Goal: Ask a question: Seek information or help from site administrators or community

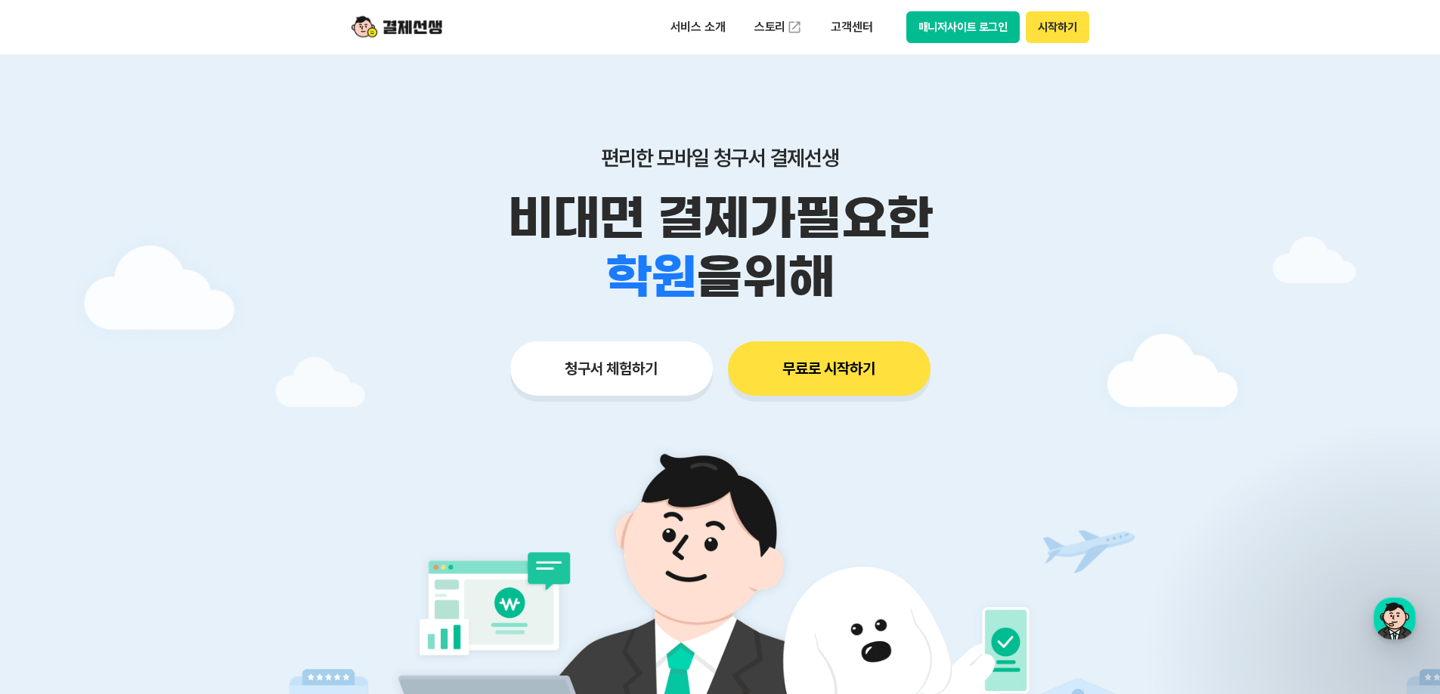
click at [972, 20] on button "매니저사이트 로그인" at bounding box center [963, 27] width 114 height 32
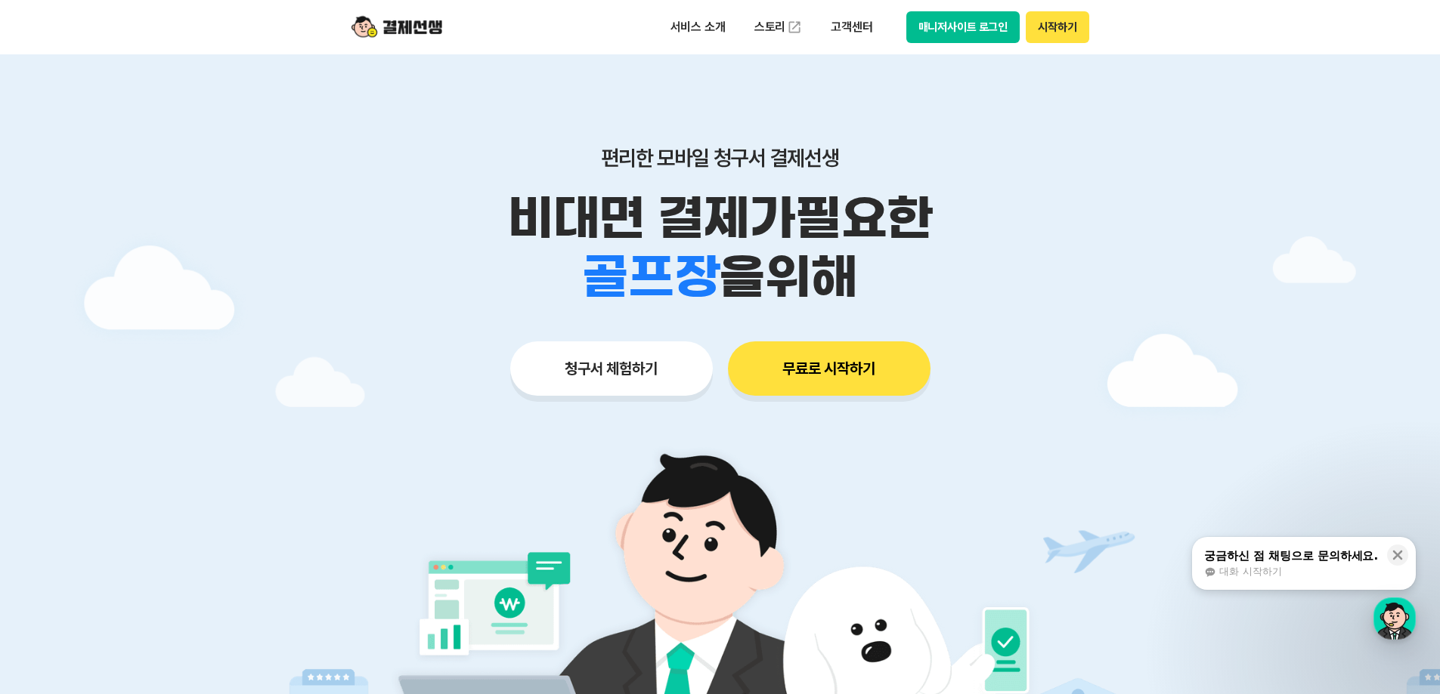
click at [951, 40] on button "매니저사이트 로그인" at bounding box center [963, 27] width 114 height 32
click at [848, 29] on p "고객센터" at bounding box center [851, 27] width 63 height 27
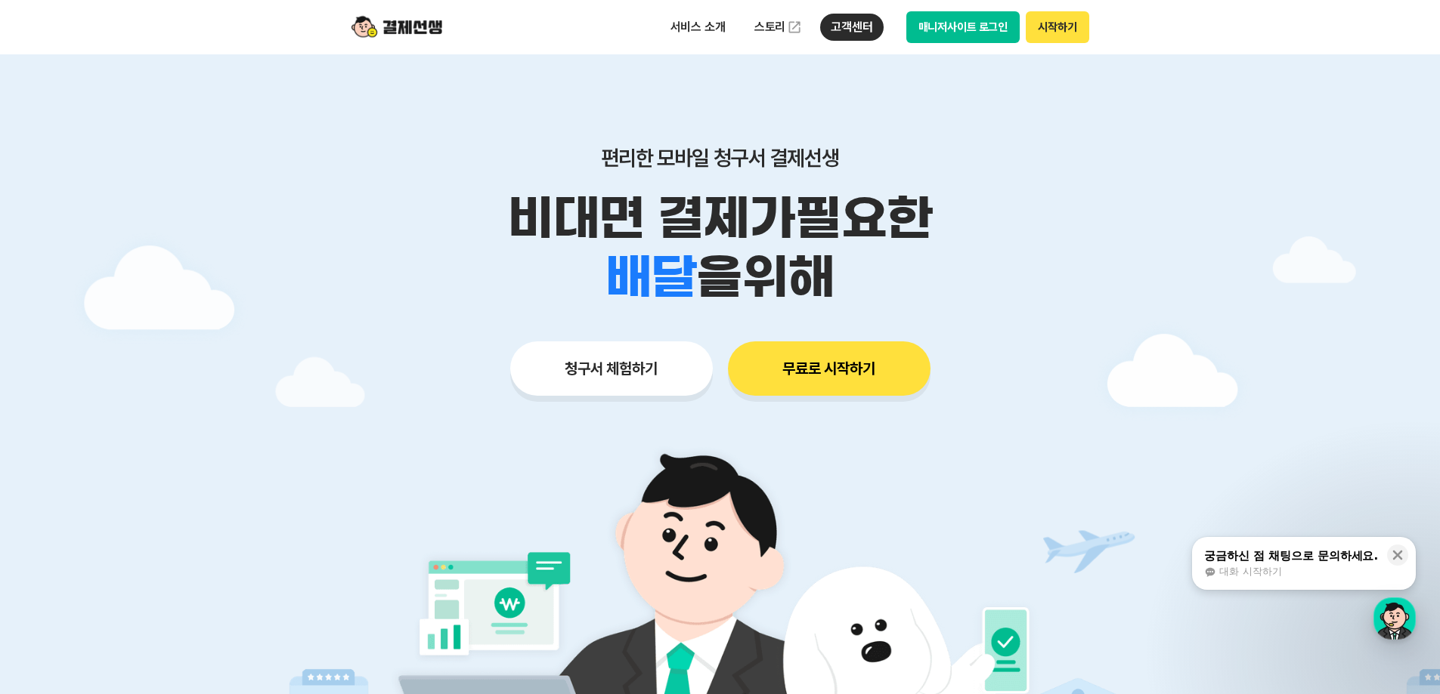
click at [1311, 564] on div "궁금하신 점 채팅으로 문의하세요. 대화 시작하기" at bounding box center [1290, 564] width 177 height 32
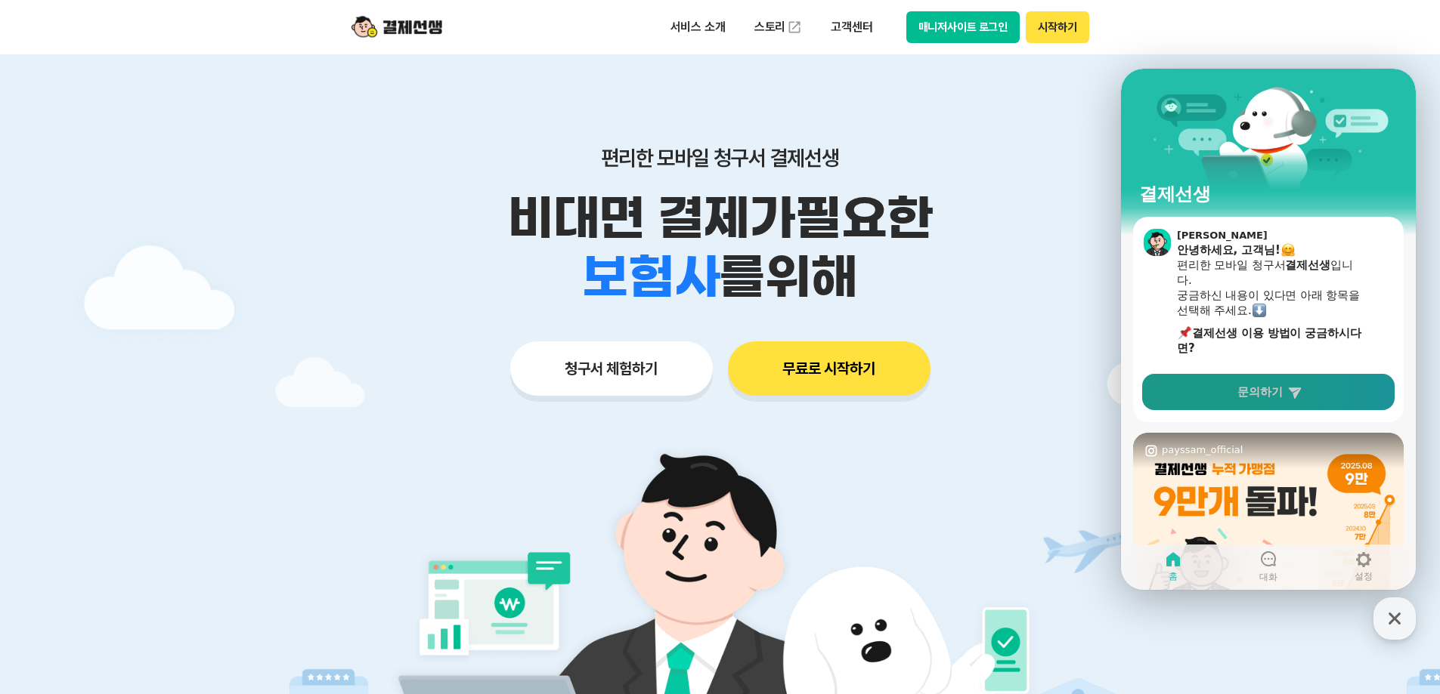
click at [1256, 378] on link "문의하기" at bounding box center [1268, 392] width 252 height 36
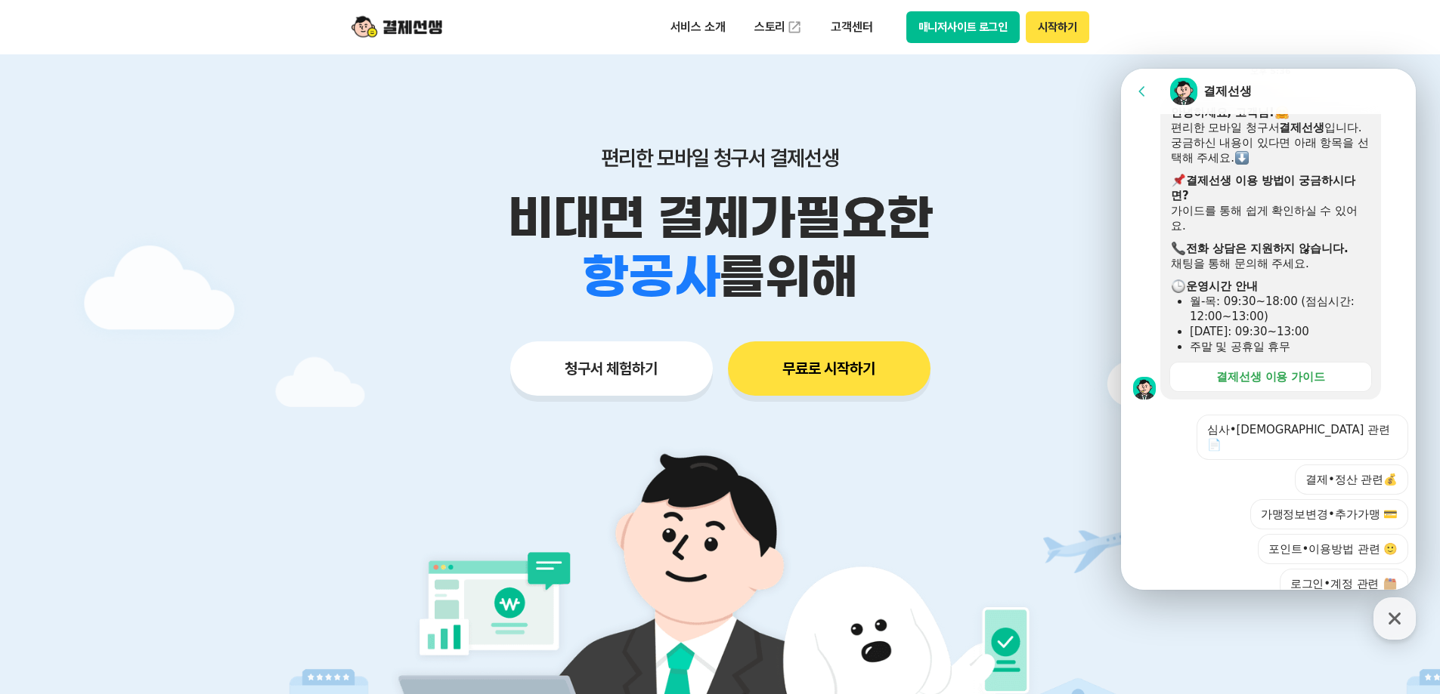
scroll to position [373, 0]
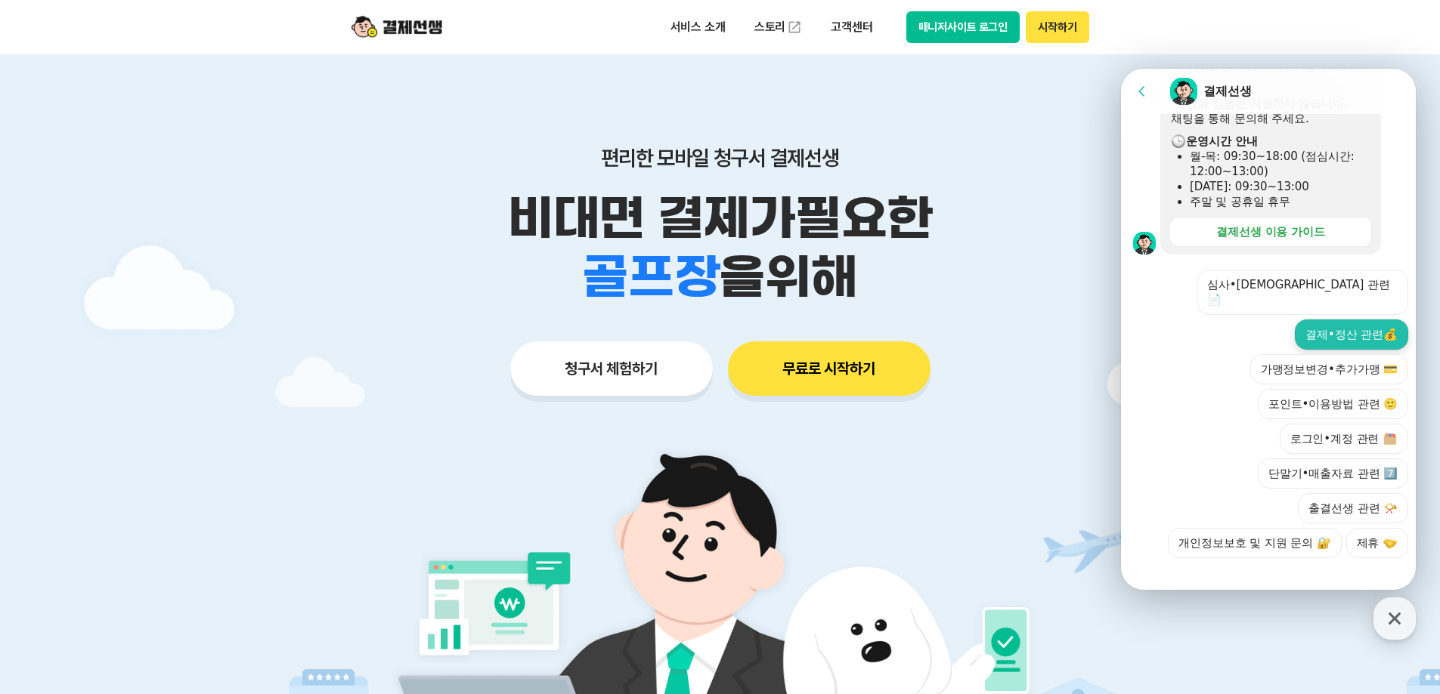
click at [1372, 326] on button "결제•정산 관련💰" at bounding box center [1350, 335] width 113 height 30
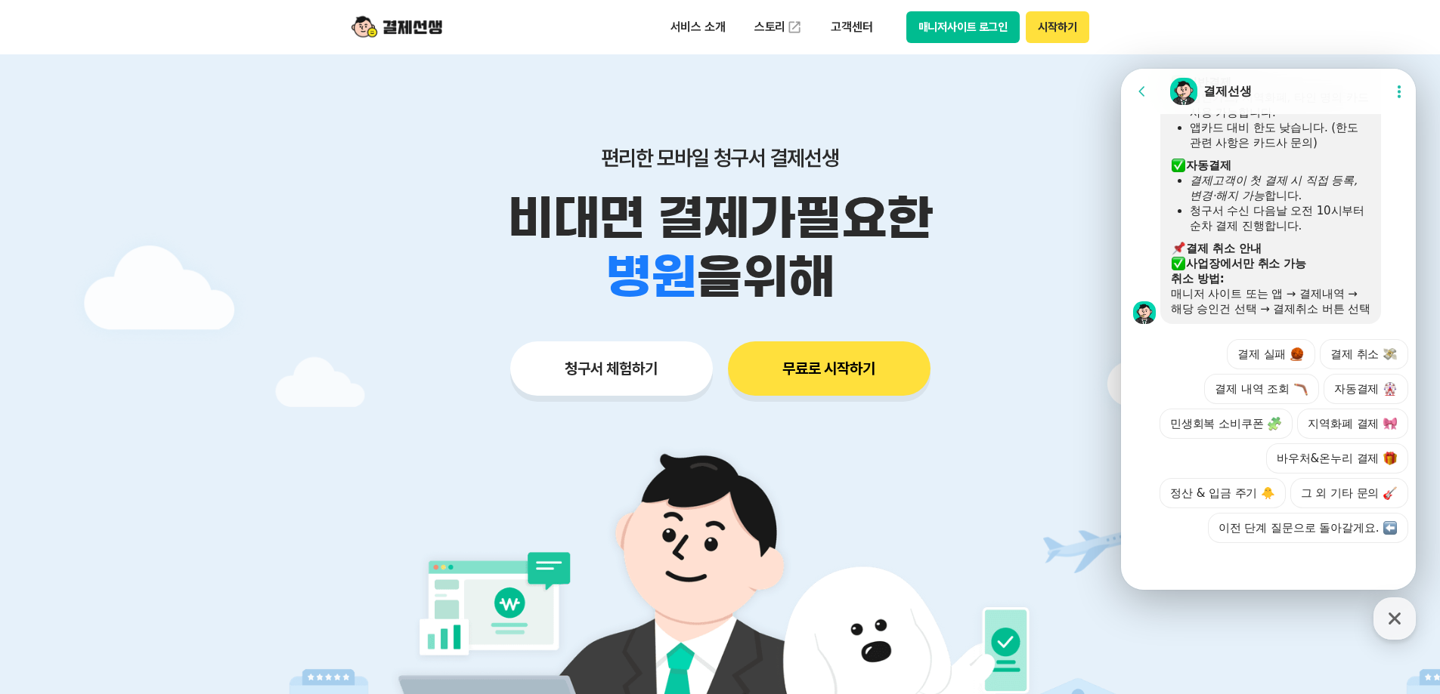
scroll to position [854, 0]
click at [1325, 524] on button "이전 단계 질문으로 돌아갈게요." at bounding box center [1308, 528] width 200 height 30
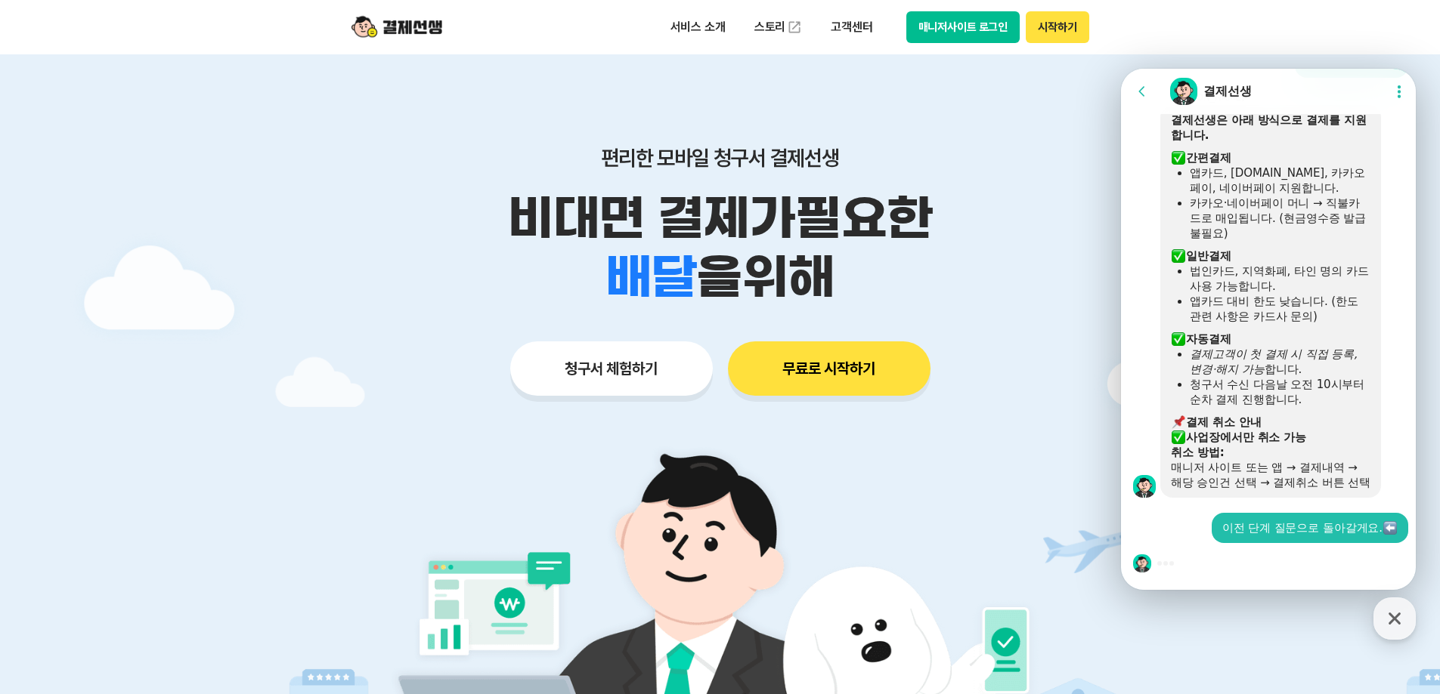
click at [1244, 571] on div at bounding box center [1270, 563] width 299 height 41
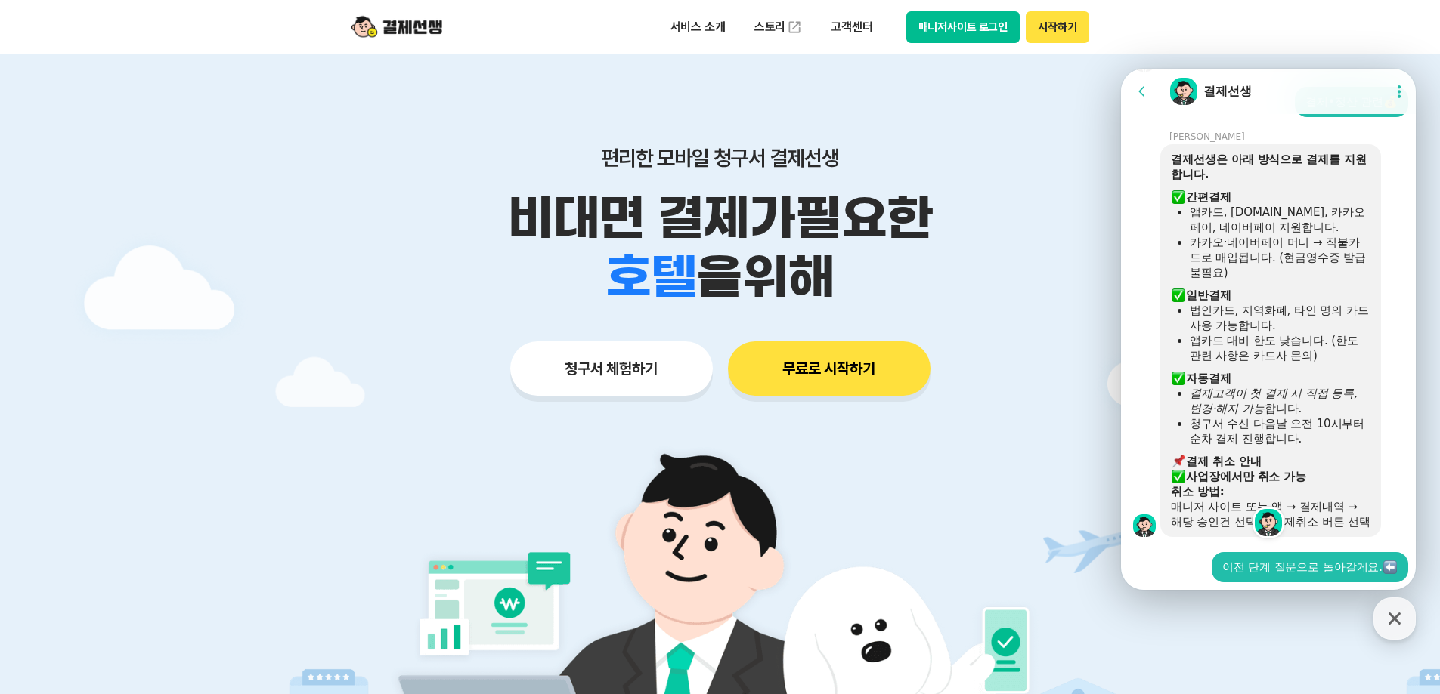
scroll to position [535, 0]
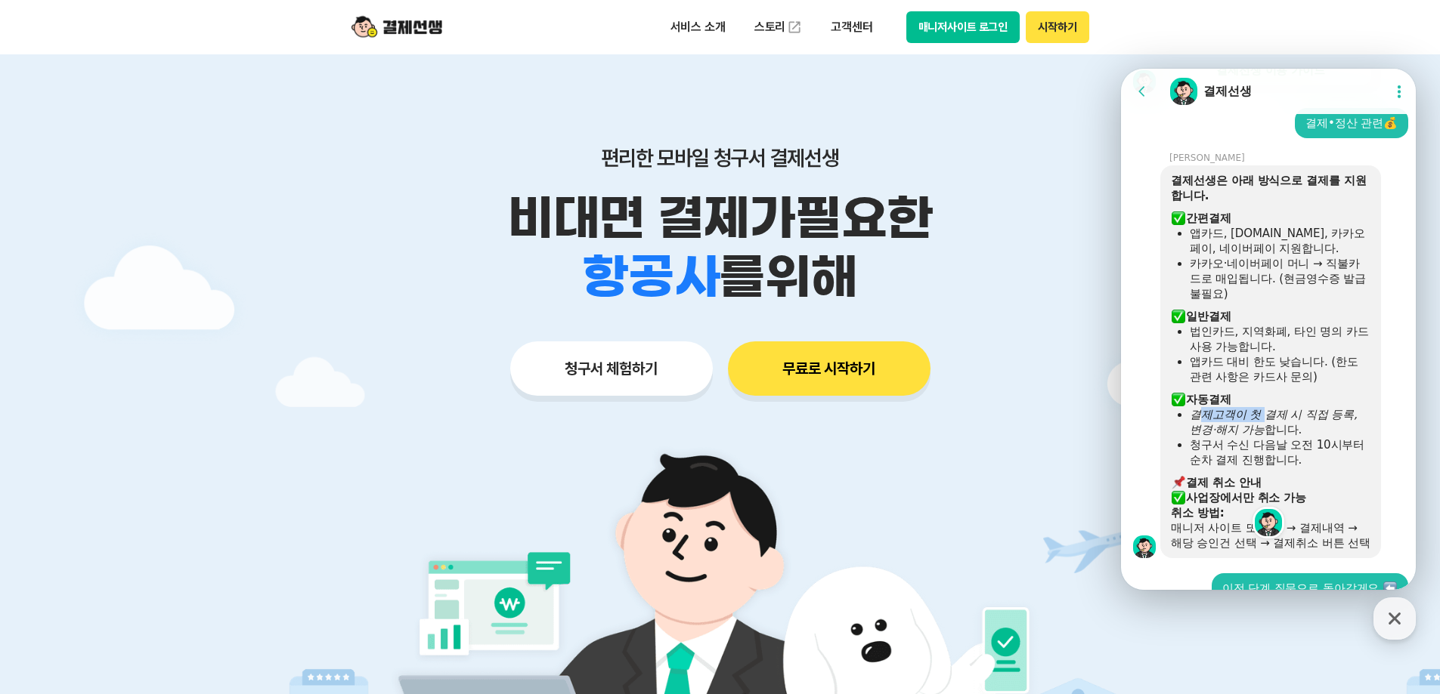
drag, startPoint x: 1199, startPoint y: 414, endPoint x: 1263, endPoint y: 421, distance: 64.6
click at [1263, 421] on icon "결제고객이 첫 결제 시 직접 등록, 변경·해지 가능" at bounding box center [1273, 422] width 168 height 29
click at [1259, 431] on icon "결제고객이 첫 결제 시 직접 등록, 변경·해지 가능" at bounding box center [1273, 422] width 168 height 29
drag, startPoint x: 1208, startPoint y: 416, endPoint x: 1323, endPoint y: 431, distance: 116.5
click at [1323, 431] on div "결제고객이 첫 결제 시 직접 등록, 변경·해지 가능 합니다." at bounding box center [1279, 422] width 181 height 30
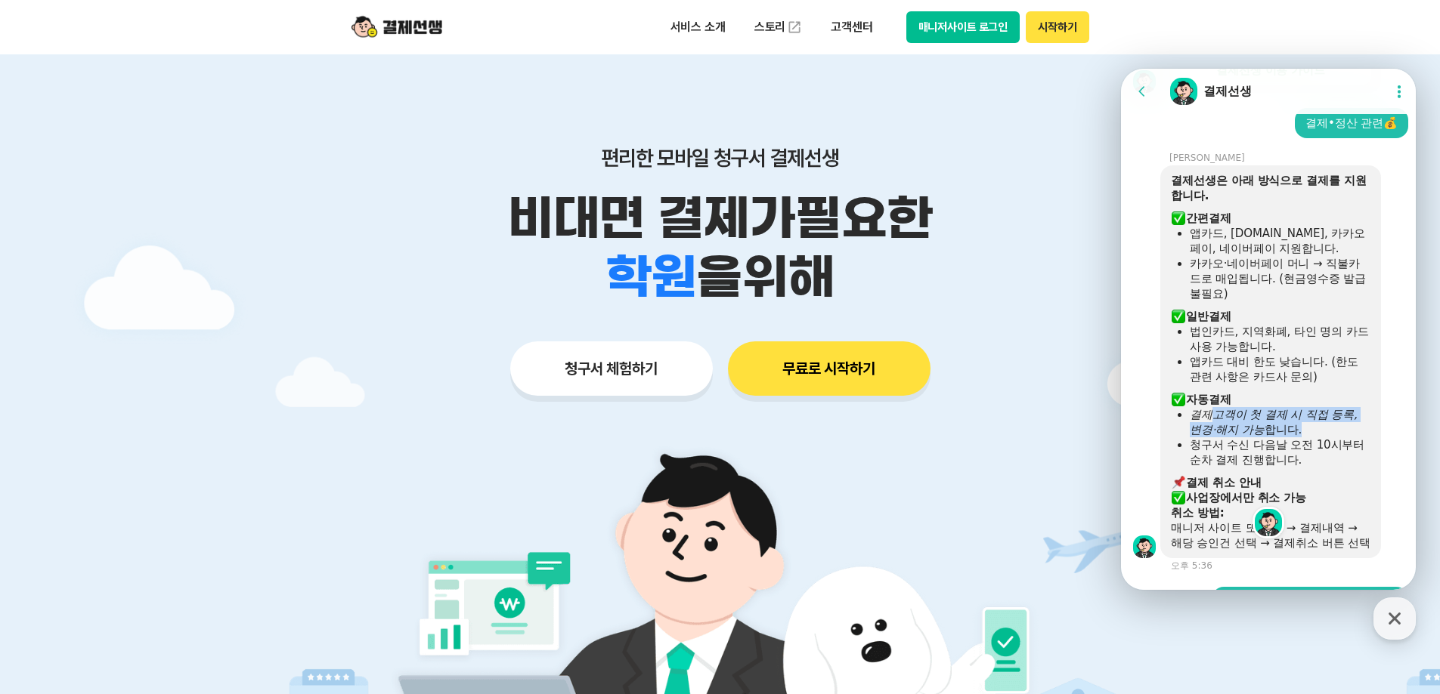
click at [1323, 431] on div "결제고객이 첫 결제 시 직접 등록, 변경·해지 가능 합니다." at bounding box center [1279, 422] width 181 height 30
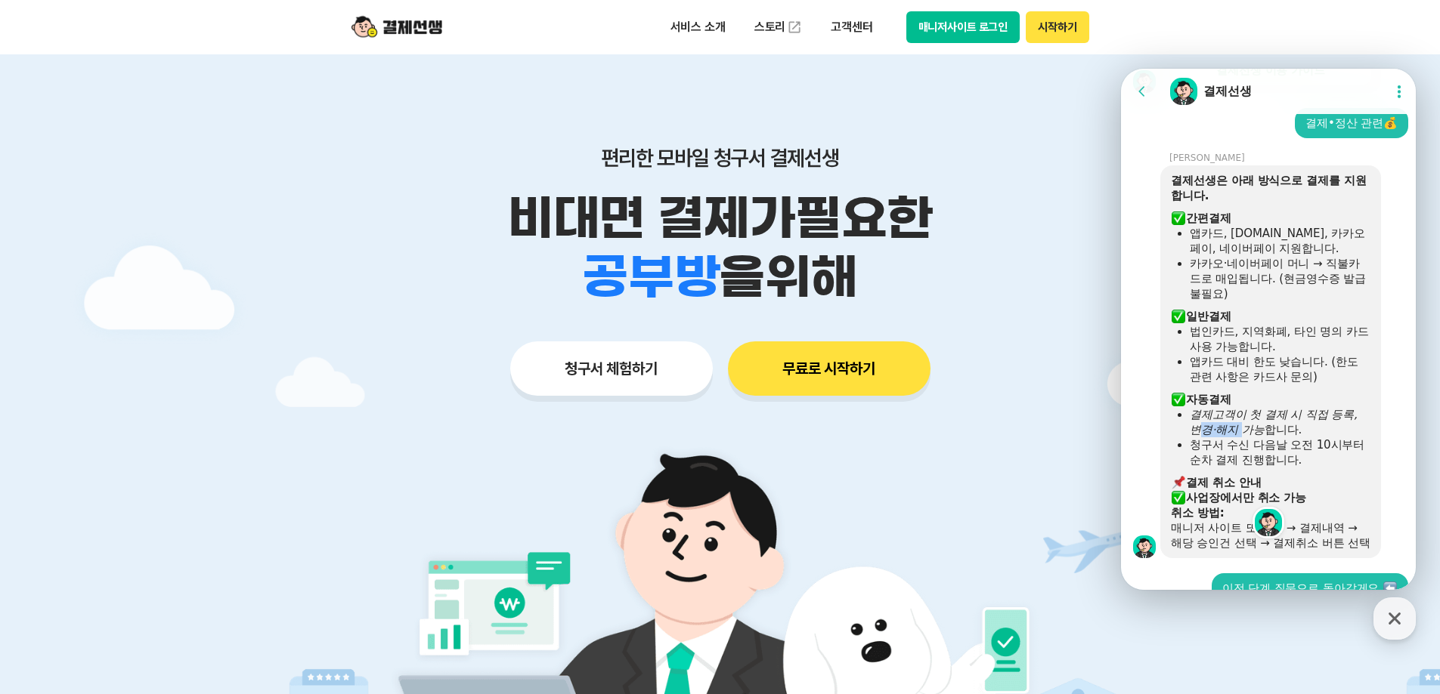
drag, startPoint x: 1204, startPoint y: 430, endPoint x: 1245, endPoint y: 430, distance: 40.8
click at [1245, 430] on icon "결제고객이 첫 결제 시 직접 등록, 변경·해지 가능" at bounding box center [1273, 422] width 168 height 29
drag, startPoint x: 1248, startPoint y: 428, endPoint x: 1291, endPoint y: 431, distance: 43.2
click at [1291, 431] on div "결제고객이 첫 결제 시 직접 등록, 변경·해지 가능 합니다." at bounding box center [1279, 422] width 181 height 30
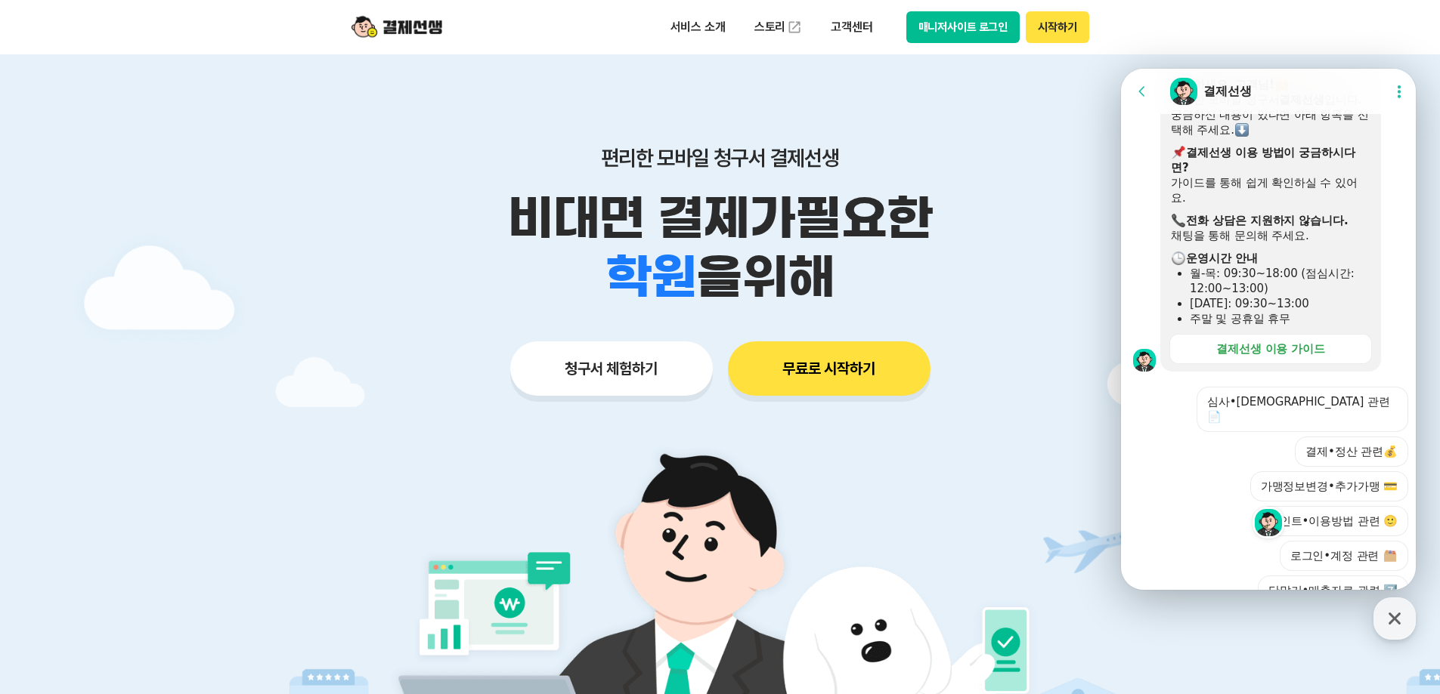
scroll to position [1229, 0]
